Goal: Task Accomplishment & Management: Manage account settings

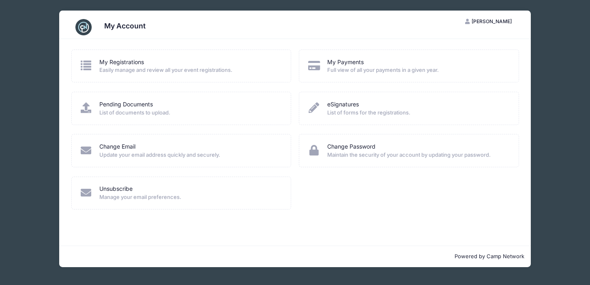
click at [383, 69] on span "Full view of all your payments in a given year." at bounding box center [417, 70] width 181 height 8
click at [342, 64] on link "My Payments" at bounding box center [345, 62] width 36 height 9
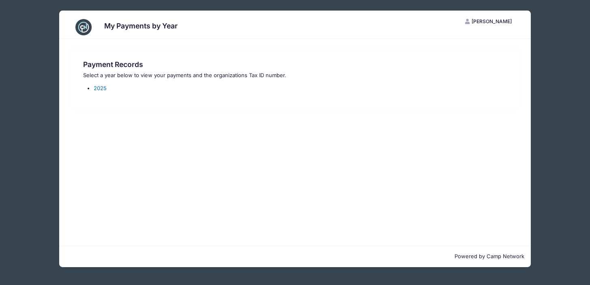
click at [103, 88] on link "2025" at bounding box center [100, 88] width 13 height 6
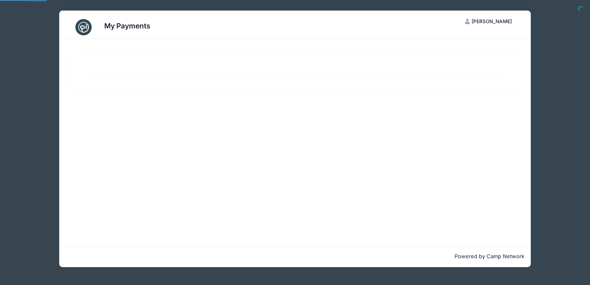
select select "10"
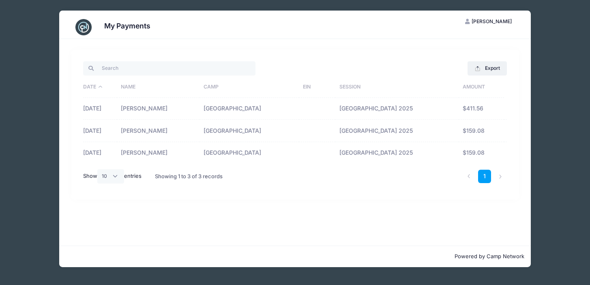
click at [549, 92] on div "My Payments LM Linda Manno My Account Logout Export Excel CSV Print Date Name C…" at bounding box center [294, 138] width 565 height 277
click at [48, 23] on div "My Payments LM Linda Manno My Account Logout Export Excel CSV Print Date Name C…" at bounding box center [294, 138] width 565 height 277
click at [88, 29] on img at bounding box center [83, 27] width 16 height 16
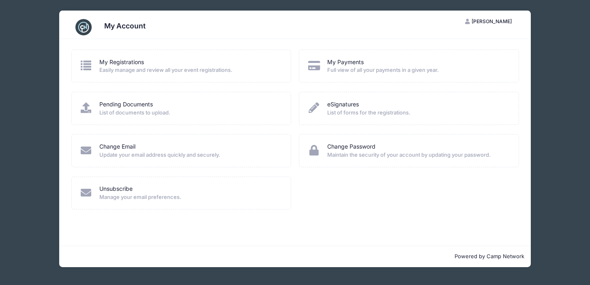
click at [54, 46] on div "My Account [PERSON_NAME] My Account Logout My Registrations Easily manage and r…" at bounding box center [294, 138] width 565 height 277
click at [503, 21] on span "[PERSON_NAME]" at bounding box center [491, 21] width 40 height 6
click at [454, 63] on link "Logout" at bounding box center [469, 62] width 94 height 15
click at [247, 74] on div "My Registrations Easily manage and review all your event registrations." at bounding box center [181, 65] width 220 height 33
click at [116, 63] on link "My Registrations" at bounding box center [121, 62] width 45 height 9
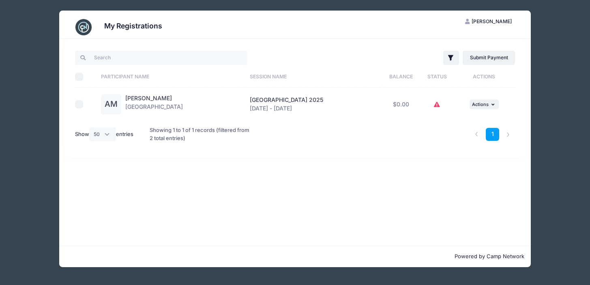
click at [440, 105] on icon at bounding box center [437, 105] width 6 height 0
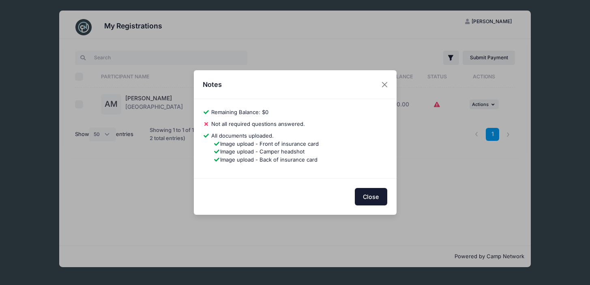
click at [375, 197] on button "Close" at bounding box center [371, 196] width 32 height 17
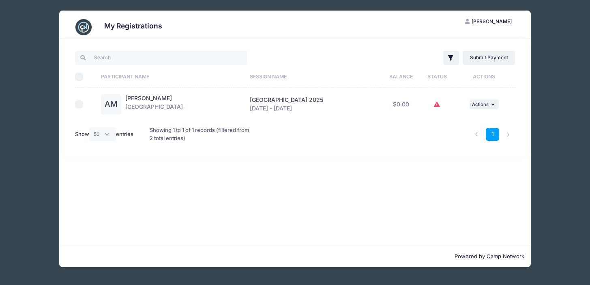
click at [440, 105] on icon at bounding box center [437, 105] width 6 height 0
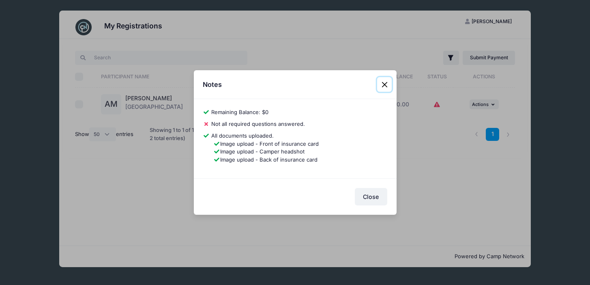
click at [387, 84] on button "Close" at bounding box center [384, 84] width 15 height 15
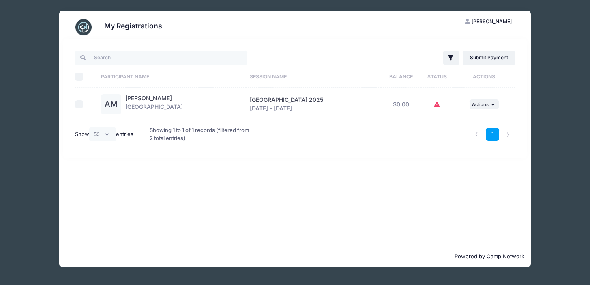
click at [180, 131] on div "Showing 1 to 1 of 1 records (filtered from 2 total entries)" at bounding box center [202, 134] width 104 height 26
click at [105, 134] on select "All 10 25 50" at bounding box center [102, 134] width 27 height 14
select select "-1"
click at [452, 60] on icon "button" at bounding box center [451, 58] width 8 height 8
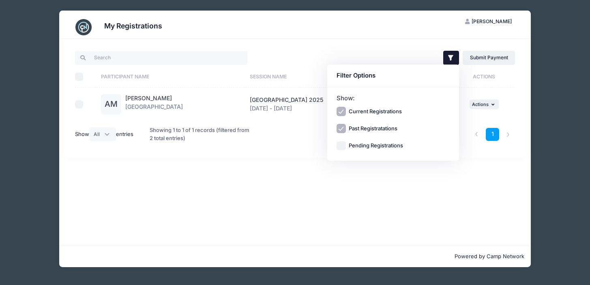
click at [396, 144] on label "Pending Registrations" at bounding box center [376, 145] width 54 height 8
click at [346, 144] on input "Pending Registrations" at bounding box center [340, 145] width 9 height 9
checkbox input "true"
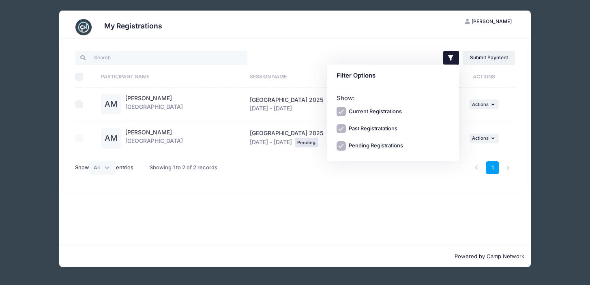
click at [388, 180] on div "1" at bounding box center [388, 168] width 261 height 26
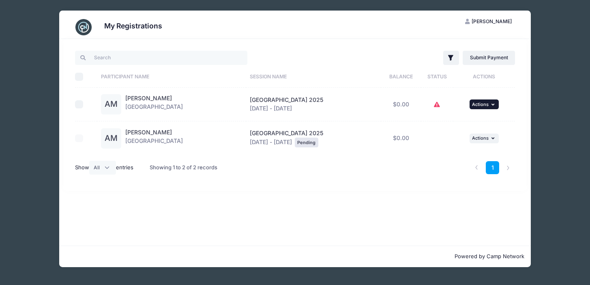
click at [496, 104] on icon "button" at bounding box center [493, 104] width 5 height 4
click at [478, 121] on link "View Registration" at bounding box center [465, 121] width 73 height 15
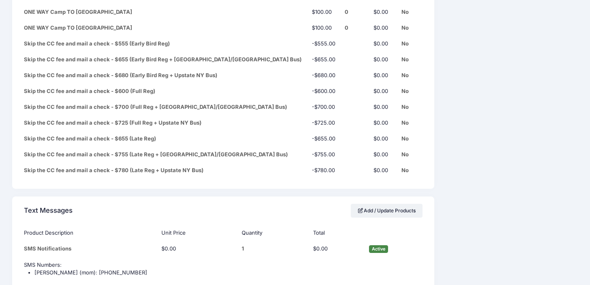
scroll to position [4021, 0]
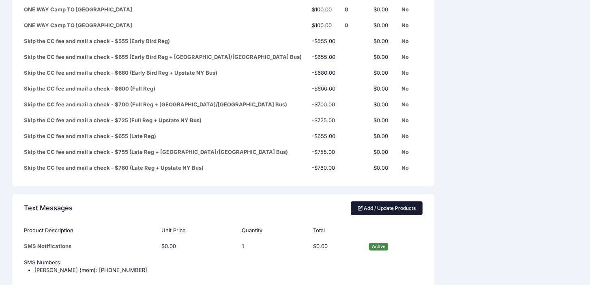
click at [364, 201] on link "Add / Update Products" at bounding box center [387, 208] width 72 height 14
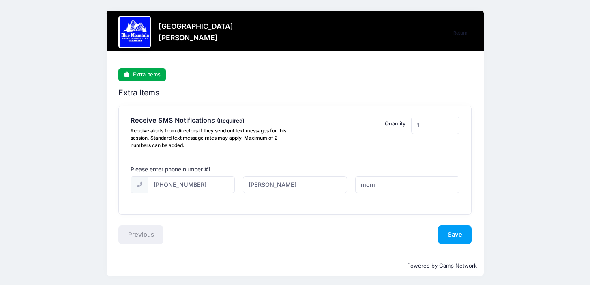
click at [517, 94] on div "[GEOGRAPHIC_DATA] [PERSON_NAME] Return Step 1 /1 Return Extra Items Extra Items…" at bounding box center [294, 143] width 565 height 286
click at [456, 235] on button "Save" at bounding box center [455, 234] width 34 height 19
